Goal: Information Seeking & Learning: Learn about a topic

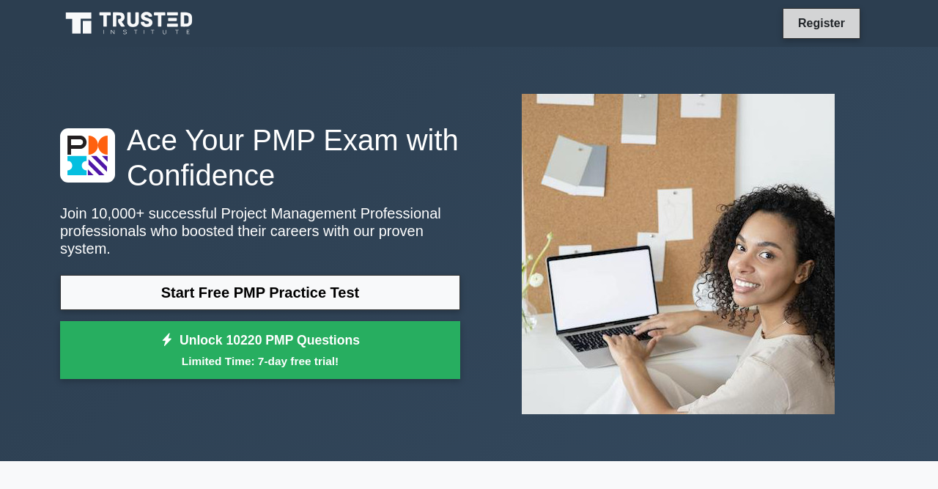
click at [825, 26] on link "Register" at bounding box center [821, 23] width 64 height 18
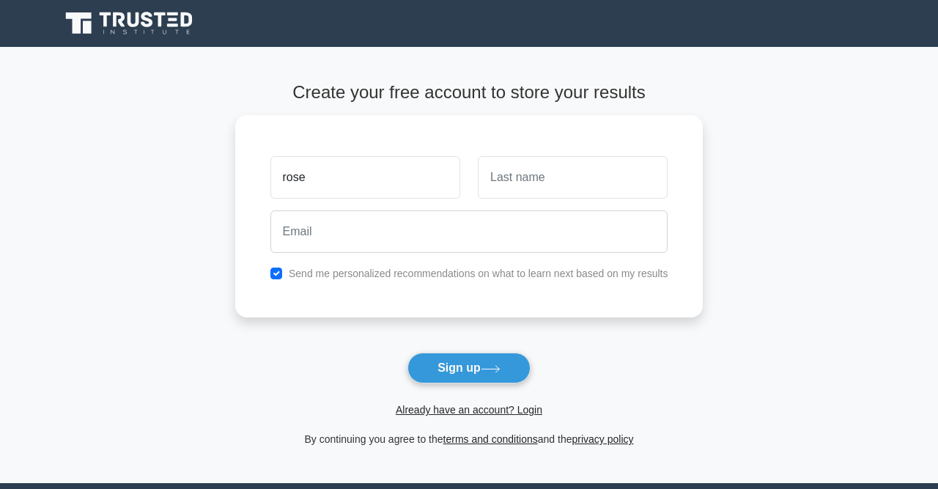
type input "rose"
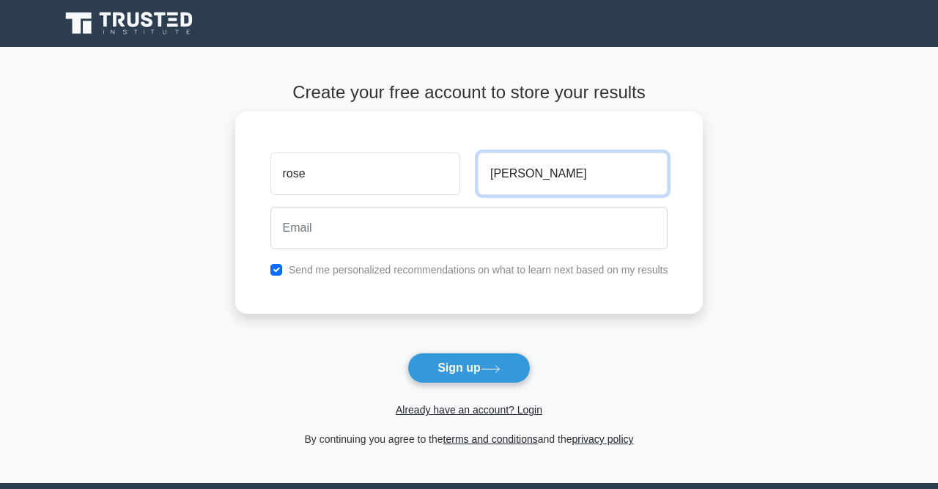
type input "mburu"
click at [324, 204] on div at bounding box center [469, 228] width 415 height 54
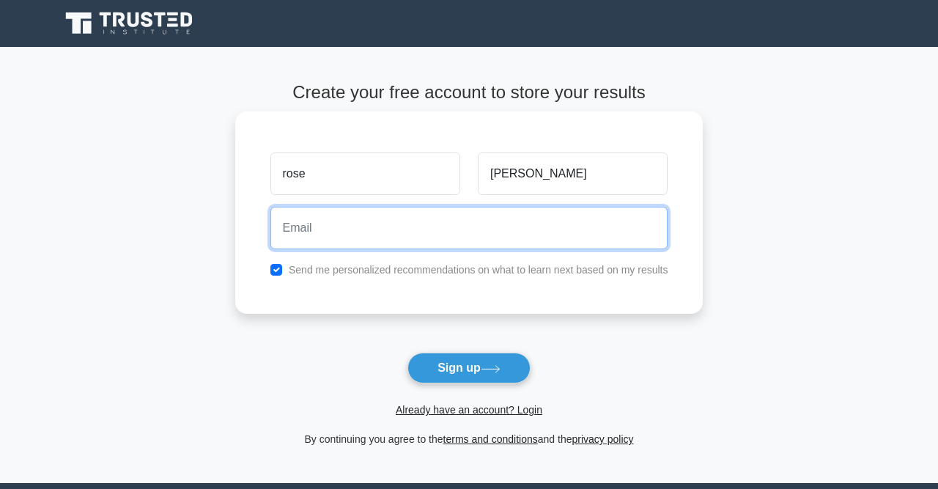
click at [319, 218] on input "email" at bounding box center [469, 228] width 398 height 42
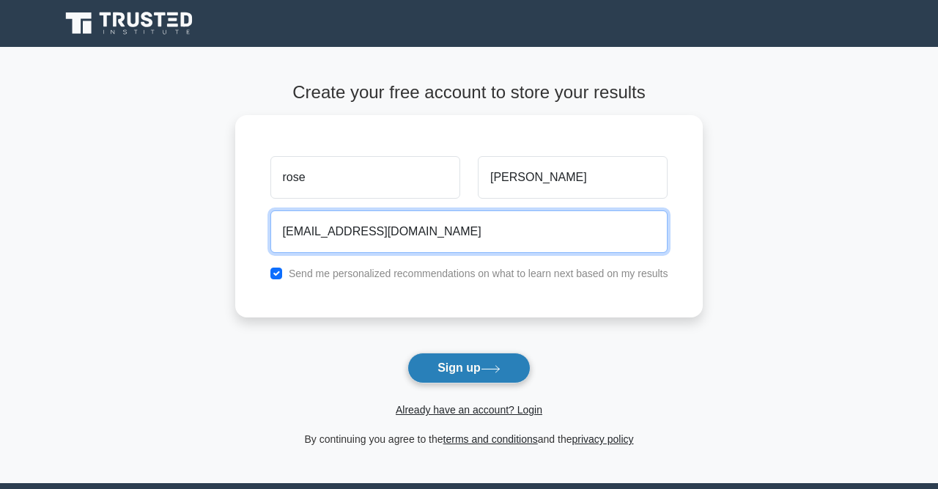
type input "rmmburu1@gmail.com"
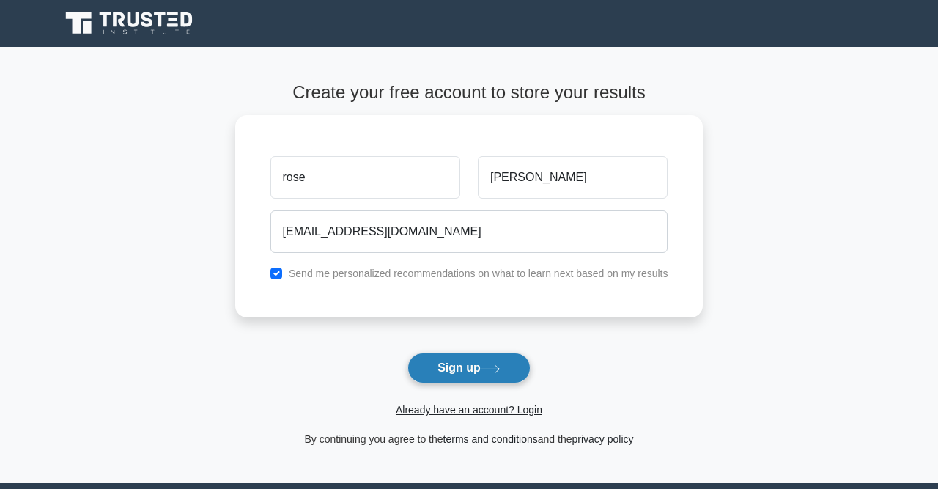
click at [459, 363] on button "Sign up" at bounding box center [468, 367] width 123 height 31
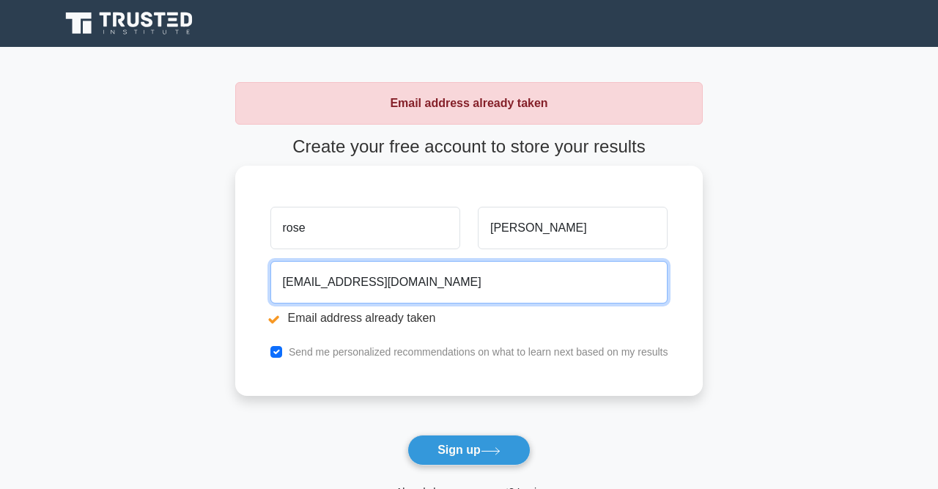
drag, startPoint x: 448, startPoint y: 298, endPoint x: 248, endPoint y: 288, distance: 199.5
click at [270, 288] on input "rmmburu1@gmail.com" at bounding box center [469, 282] width 398 height 42
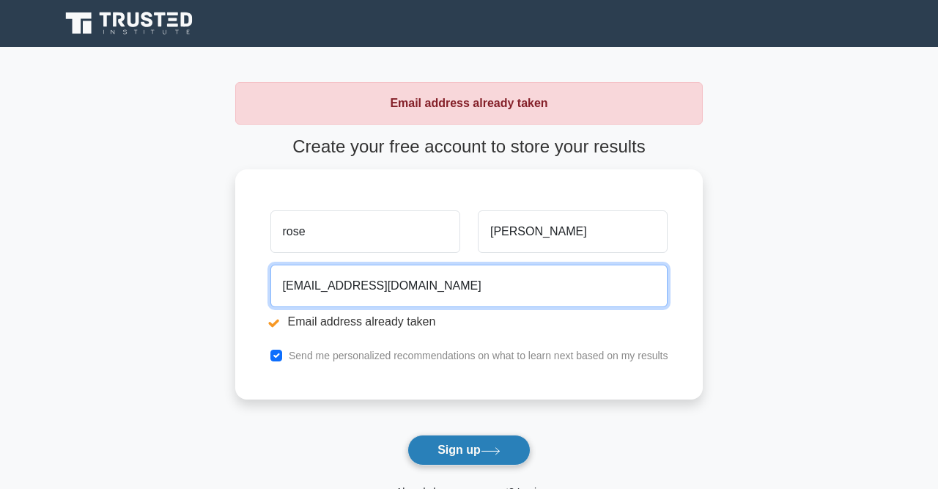
type input "rmburu@icipe.org"
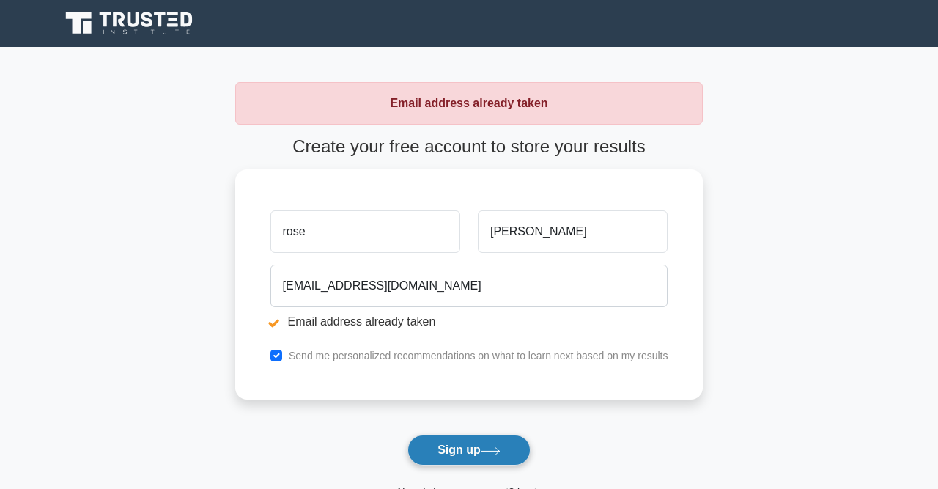
click at [464, 453] on button "Sign up" at bounding box center [468, 449] width 123 height 31
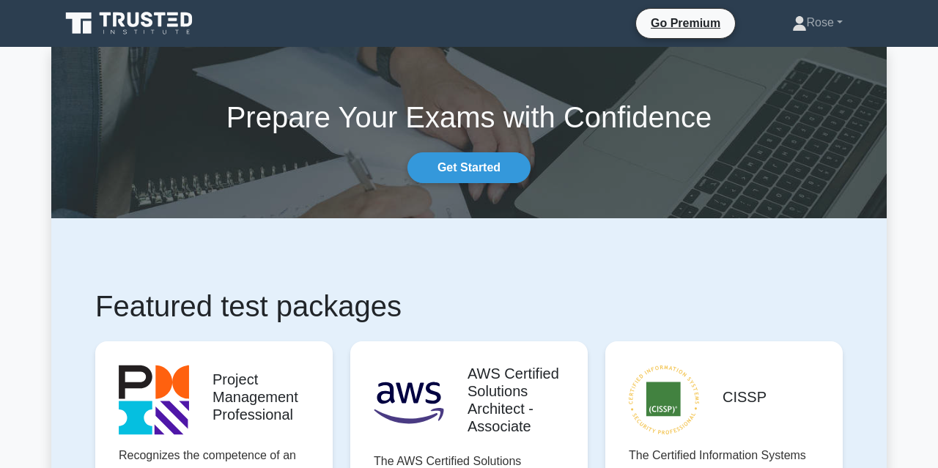
click at [585, 316] on h1 "Featured test packages" at bounding box center [468, 306] width 747 height 35
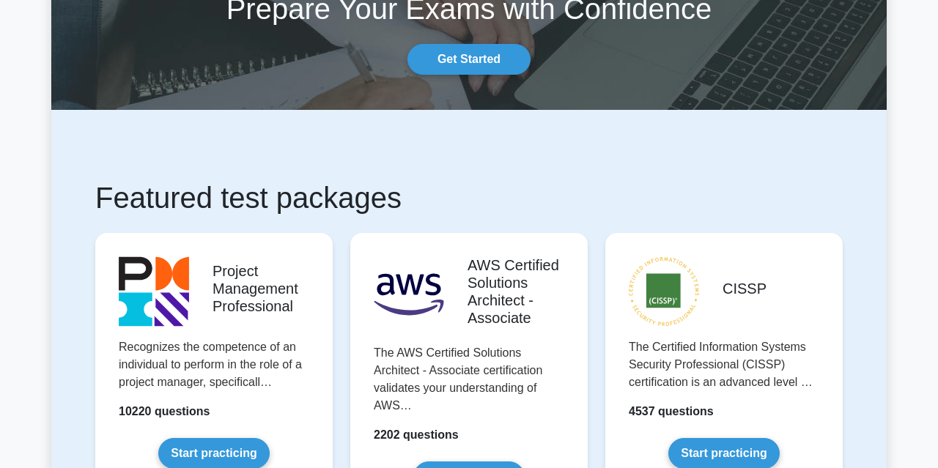
scroll to position [152, 0]
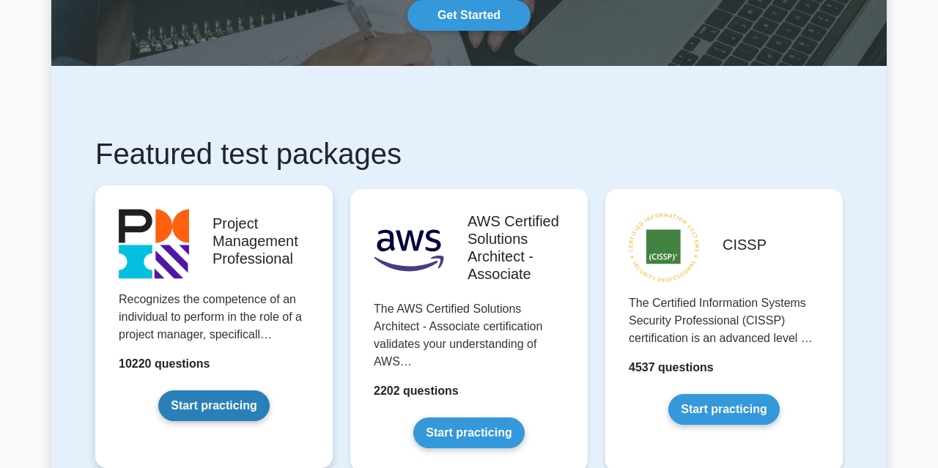
click at [231, 409] on link "Start practicing" at bounding box center [213, 405] width 111 height 31
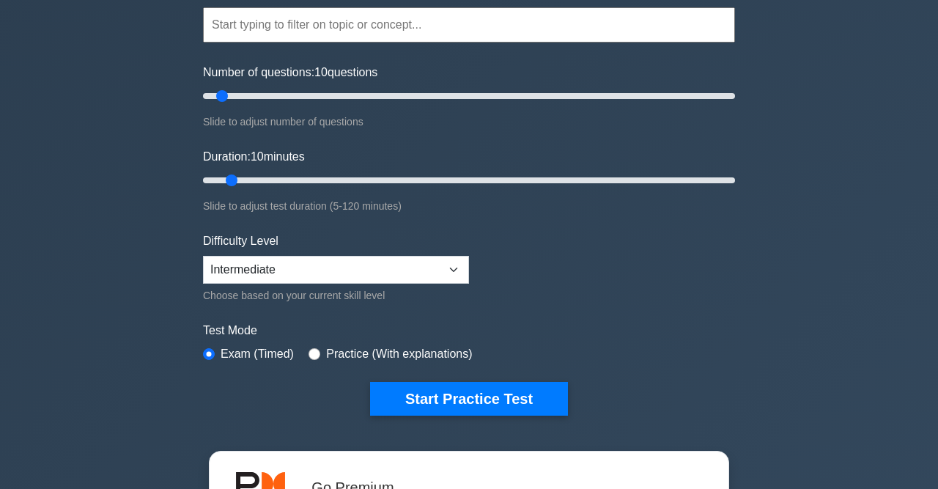
scroll to position [152, 0]
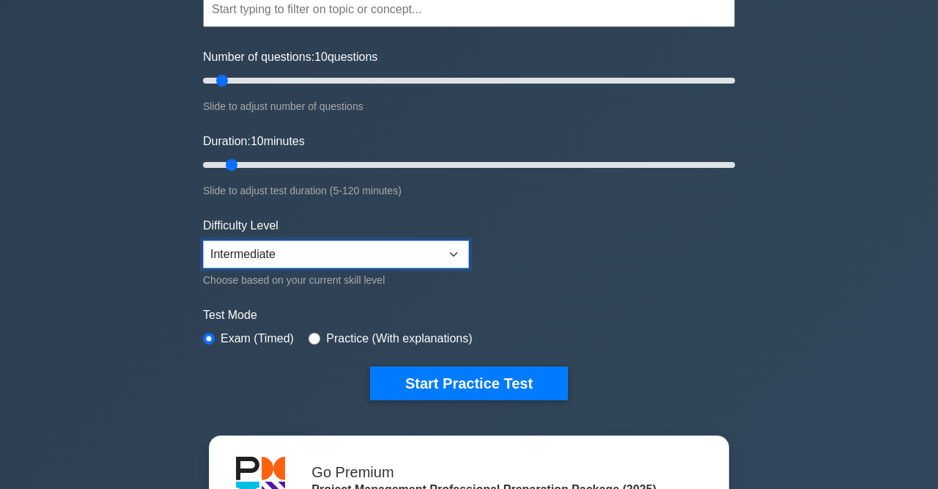
click at [203, 240] on select "Beginner Intermediate Expert" at bounding box center [336, 254] width 266 height 28
select select "beginner"
click option "Beginner" at bounding box center [0, 0] width 0 height 0
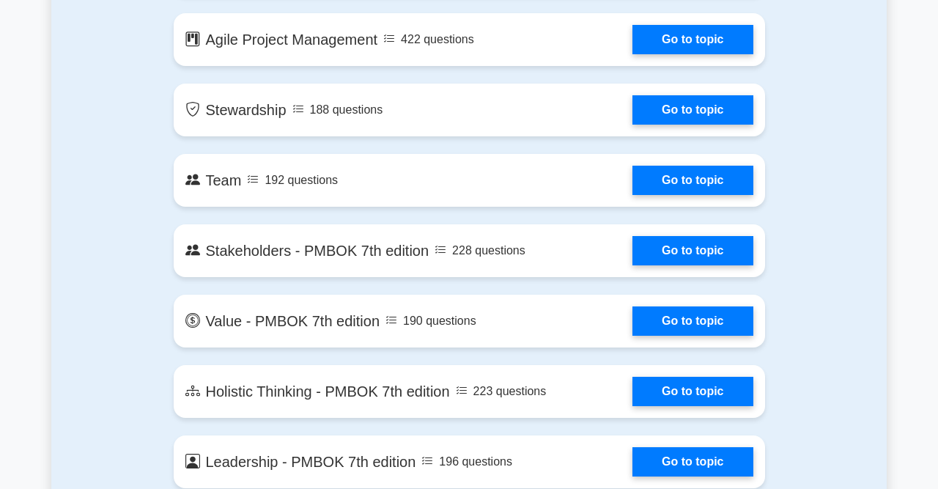
scroll to position [3047, 0]
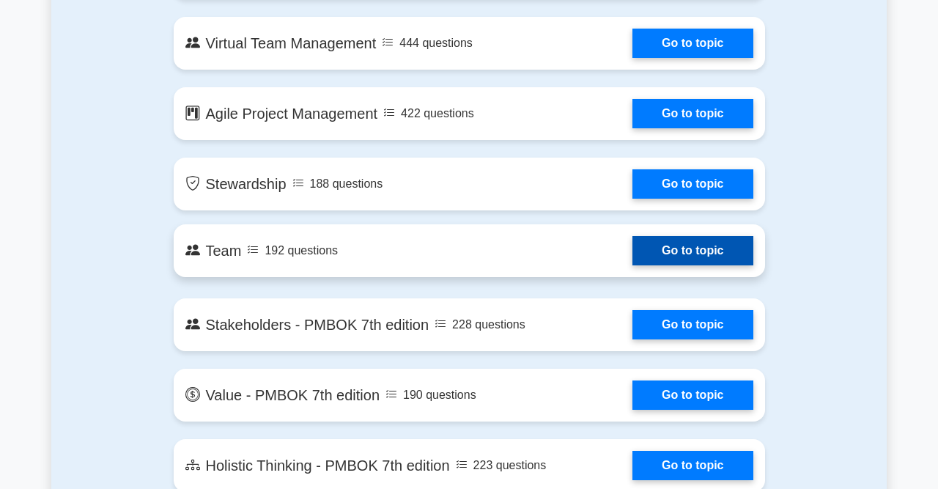
click at [712, 247] on link "Go to topic" at bounding box center [692, 250] width 120 height 29
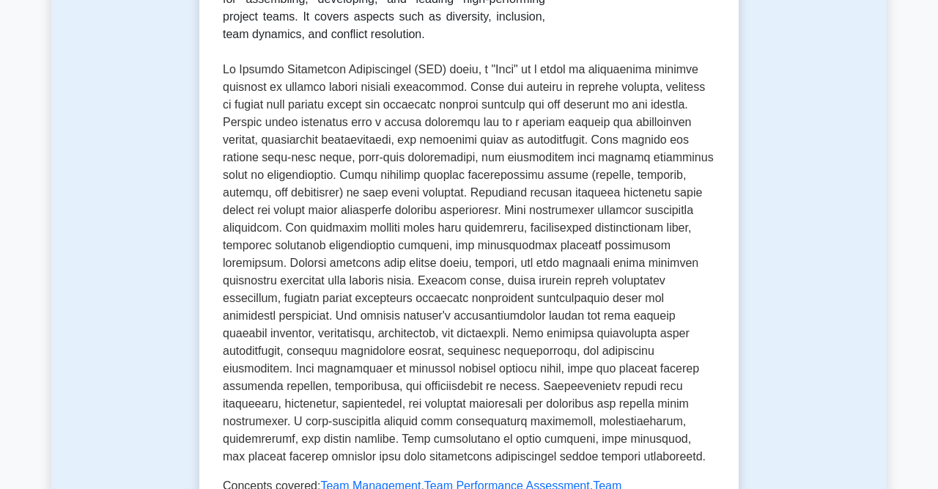
scroll to position [533, 0]
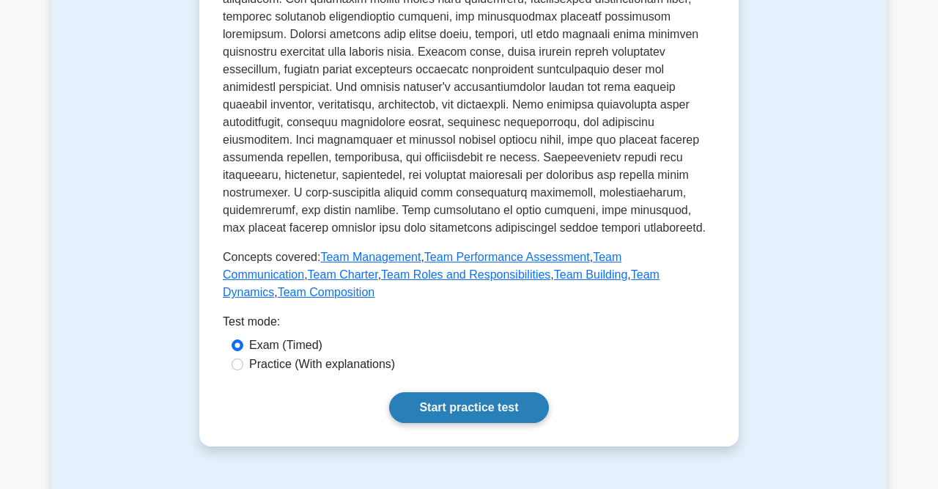
click at [475, 397] on link "Start practice test" at bounding box center [468, 407] width 159 height 31
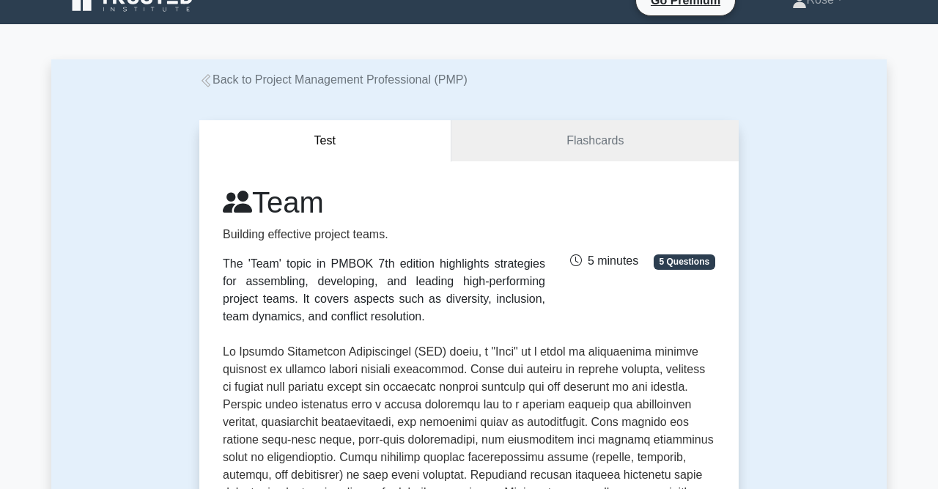
scroll to position [0, 0]
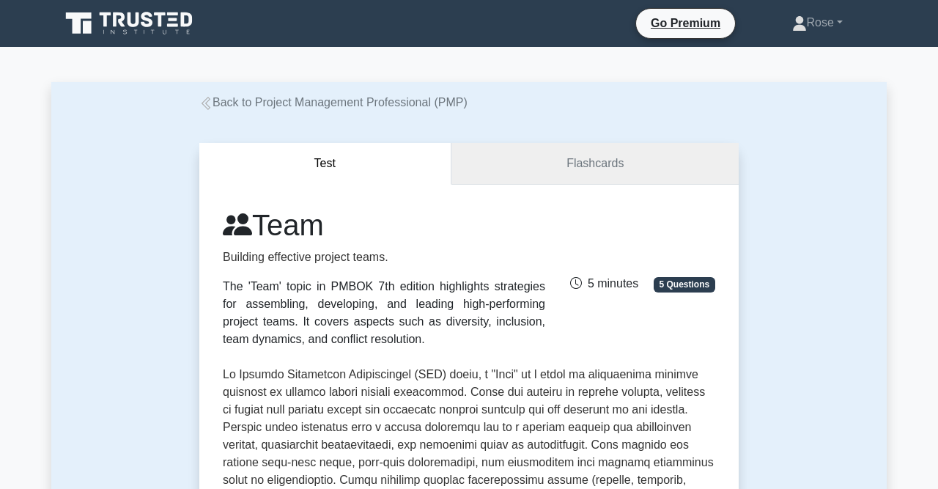
click at [632, 170] on link "Flashcards" at bounding box center [594, 164] width 287 height 42
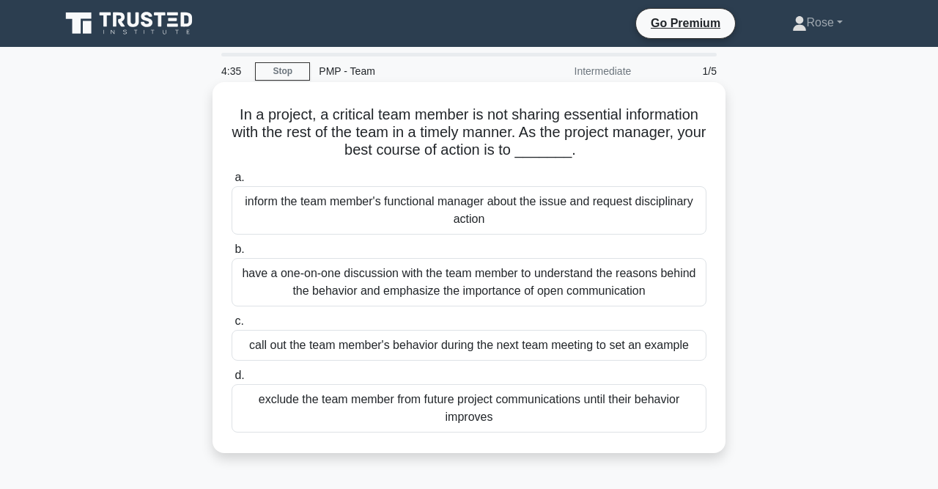
click at [284, 270] on div "have a one-on-one discussion with the team member to understand the reasons beh…" at bounding box center [468, 282] width 475 height 48
click at [231, 254] on input "b. have a one-on-one discussion with the team member to understand the reasons …" at bounding box center [231, 250] width 0 height 10
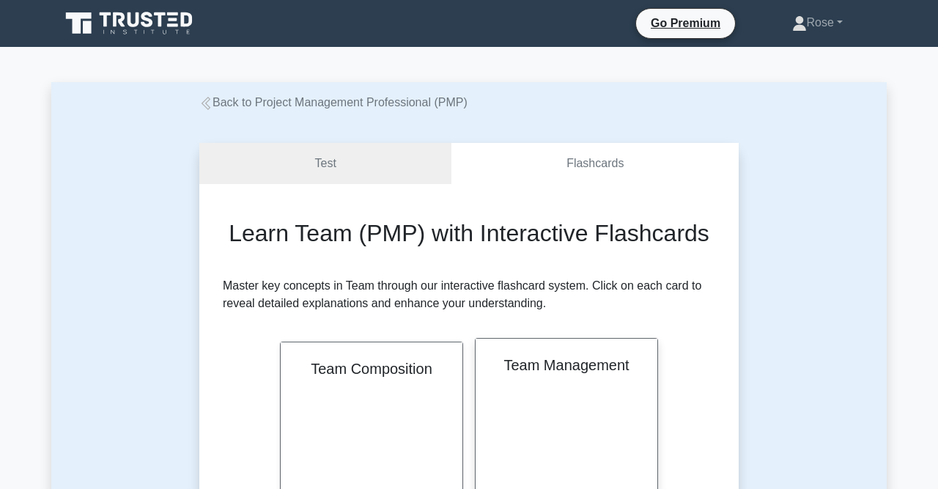
scroll to position [229, 0]
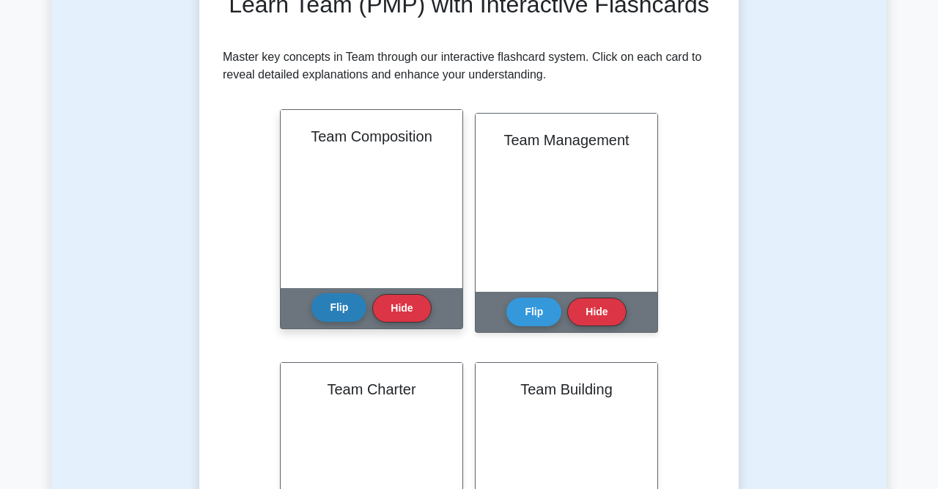
click at [327, 312] on button "Flip" at bounding box center [338, 307] width 55 height 29
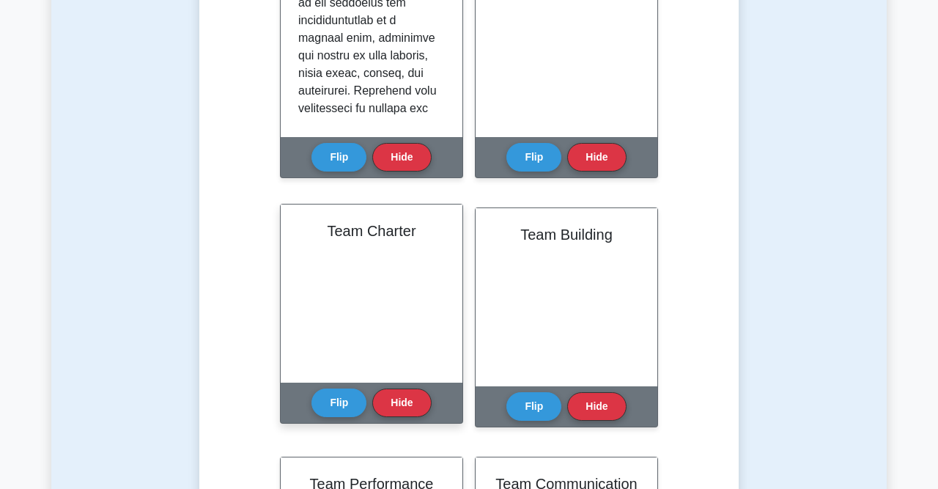
scroll to position [457, 0]
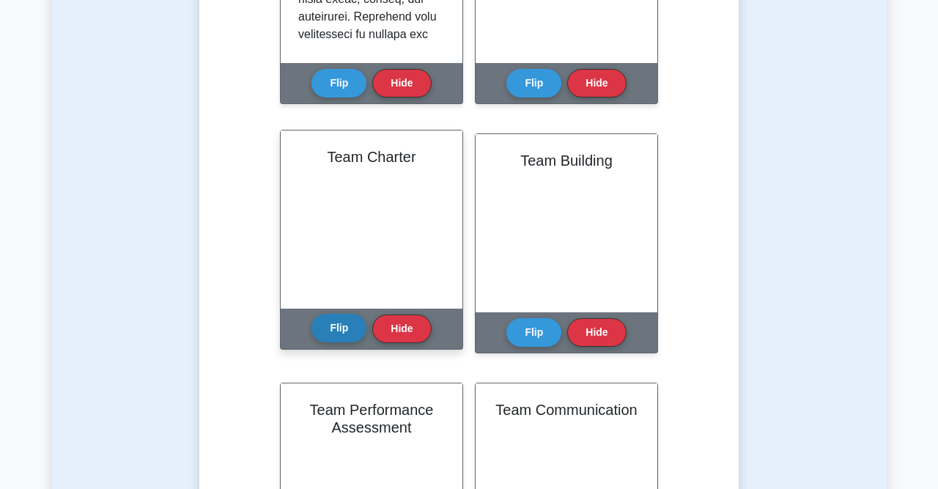
click at [337, 335] on button "Flip" at bounding box center [338, 328] width 55 height 29
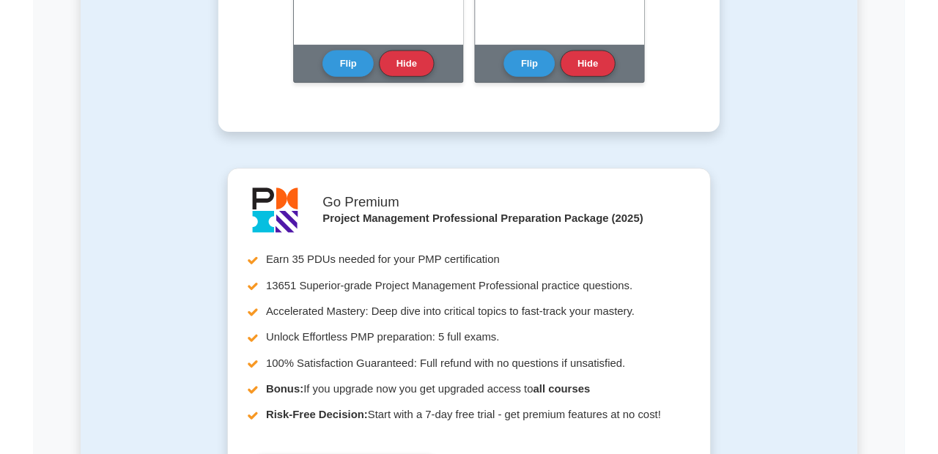
scroll to position [762, 0]
